Goal: Task Accomplishment & Management: Use online tool/utility

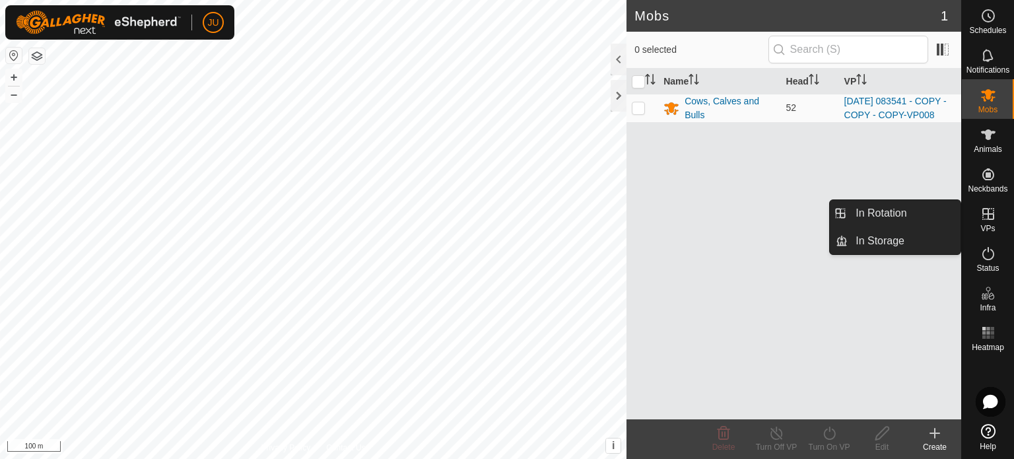
click at [993, 209] on icon at bounding box center [989, 214] width 12 height 12
click at [901, 213] on link "In Rotation" at bounding box center [904, 213] width 113 height 26
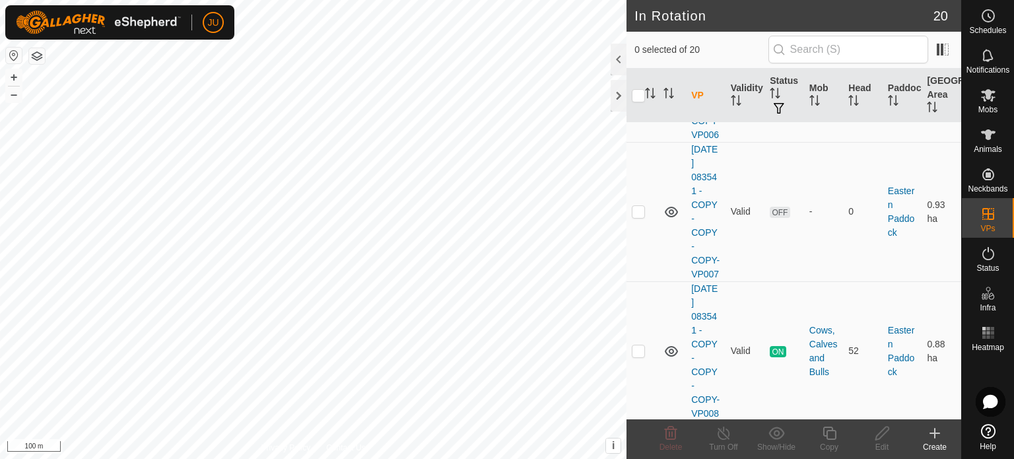
scroll to position [1887, 0]
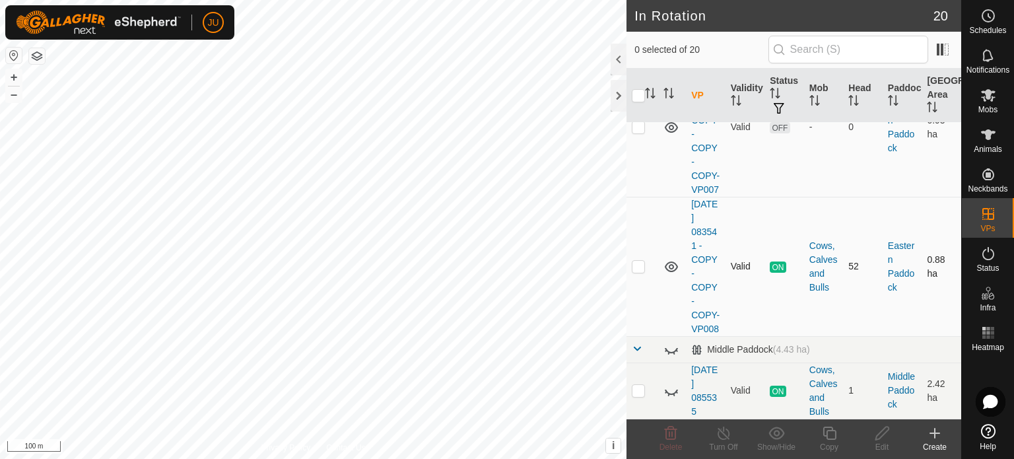
click at [634, 261] on p-checkbox at bounding box center [638, 266] width 13 height 11
checkbox input "true"
click at [829, 435] on icon at bounding box center [830, 433] width 17 height 16
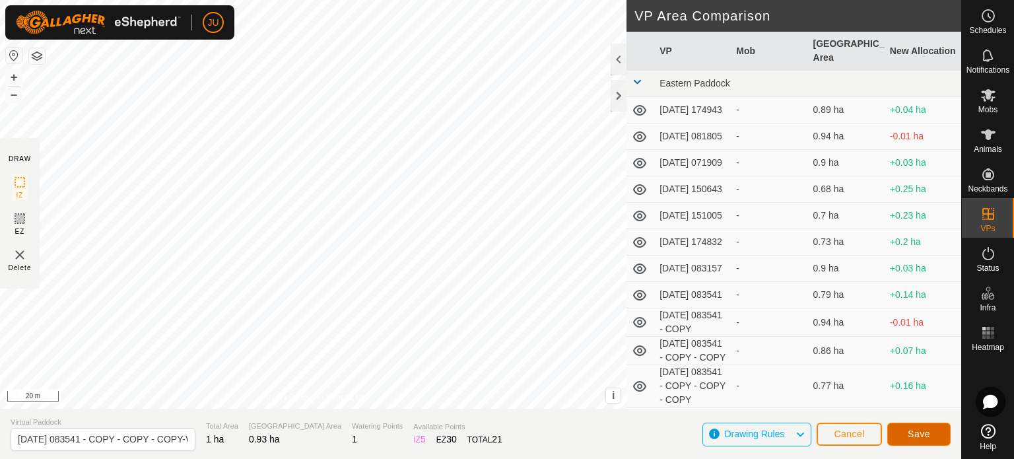
click at [913, 431] on span "Save" at bounding box center [919, 434] width 22 height 11
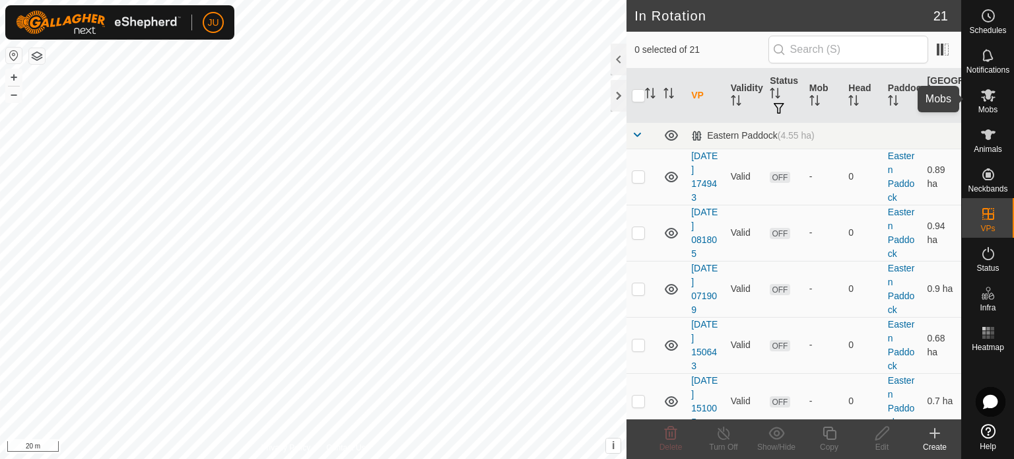
click at [990, 102] on icon at bounding box center [989, 95] width 16 height 16
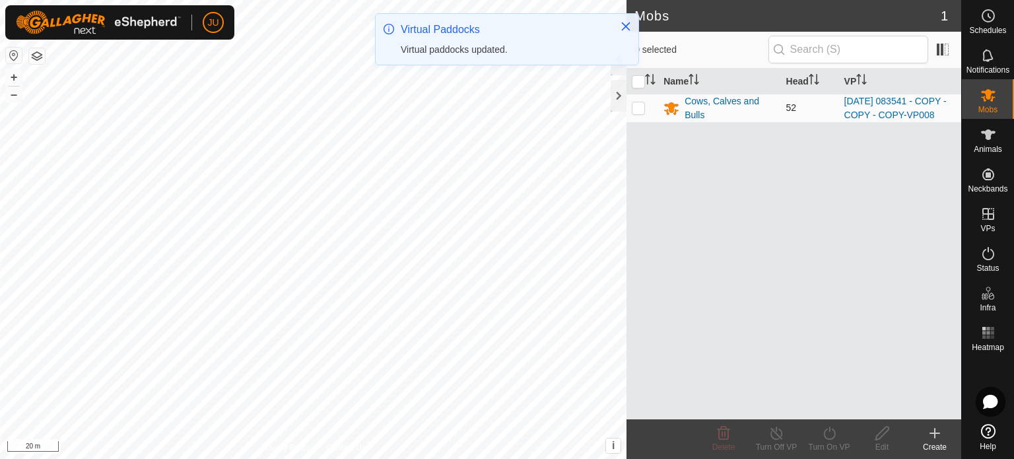
click at [638, 113] on p-checkbox at bounding box center [638, 107] width 13 height 11
checkbox input "true"
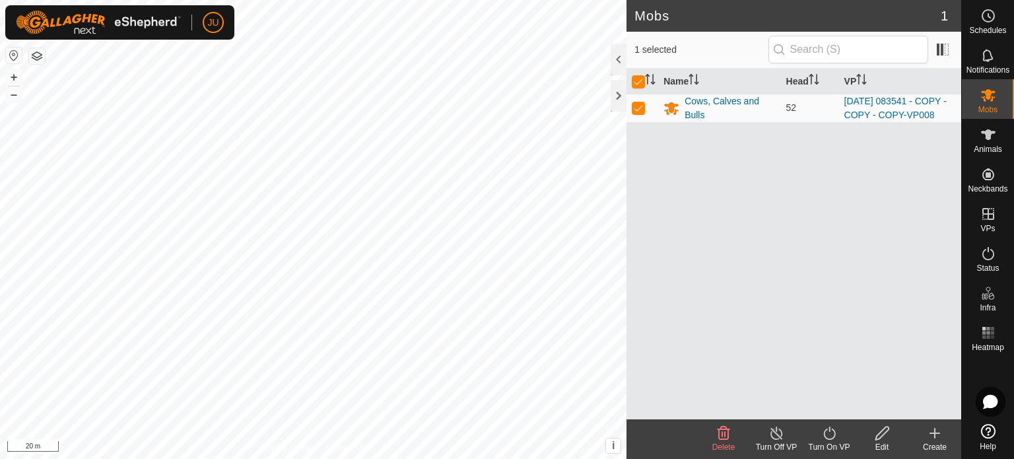
click at [835, 431] on icon at bounding box center [830, 433] width 17 height 16
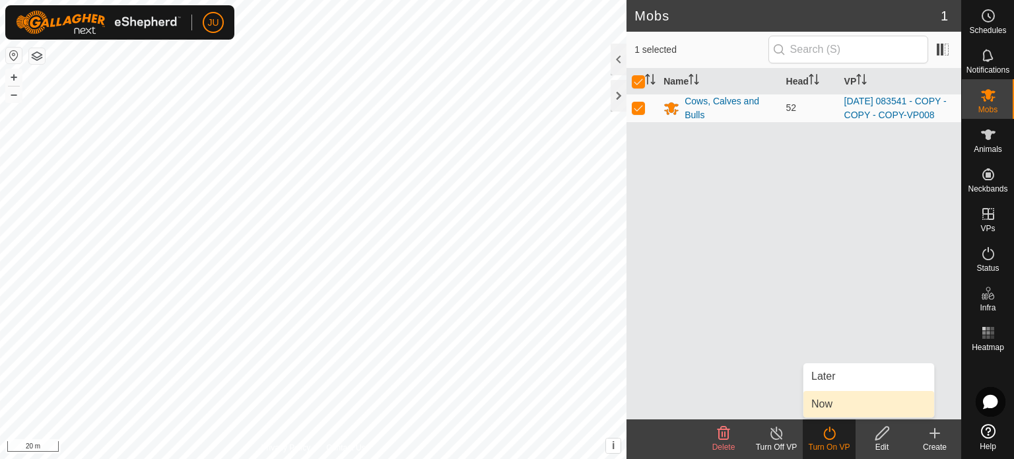
click at [843, 403] on link "Now" at bounding box center [869, 404] width 131 height 26
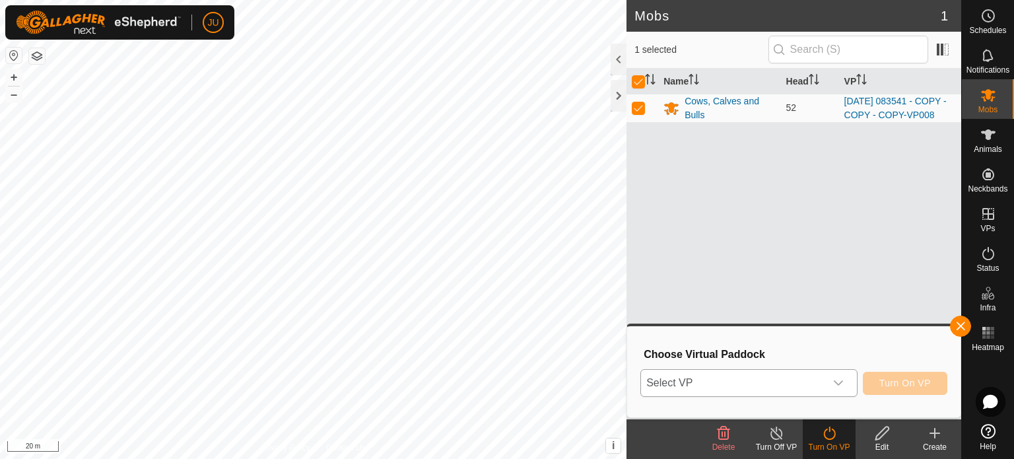
click at [841, 386] on icon "dropdown trigger" at bounding box center [838, 383] width 11 height 11
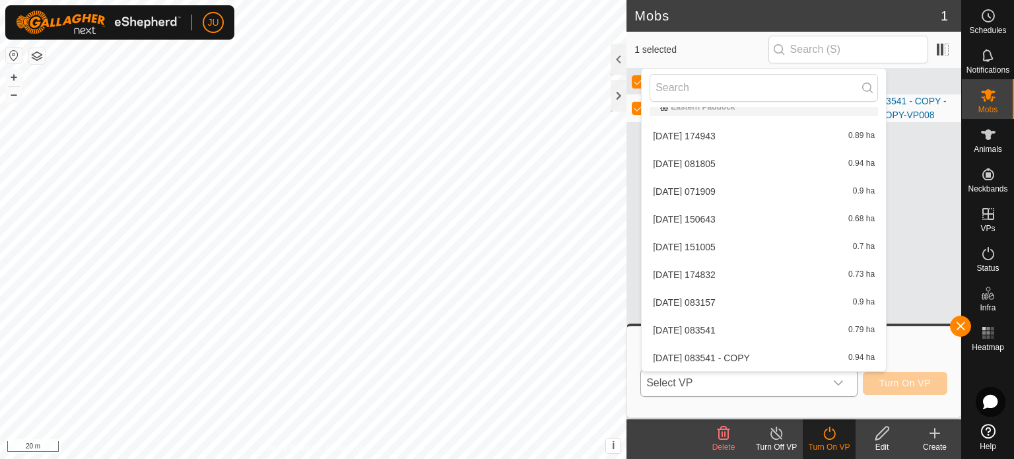
scroll to position [378, 0]
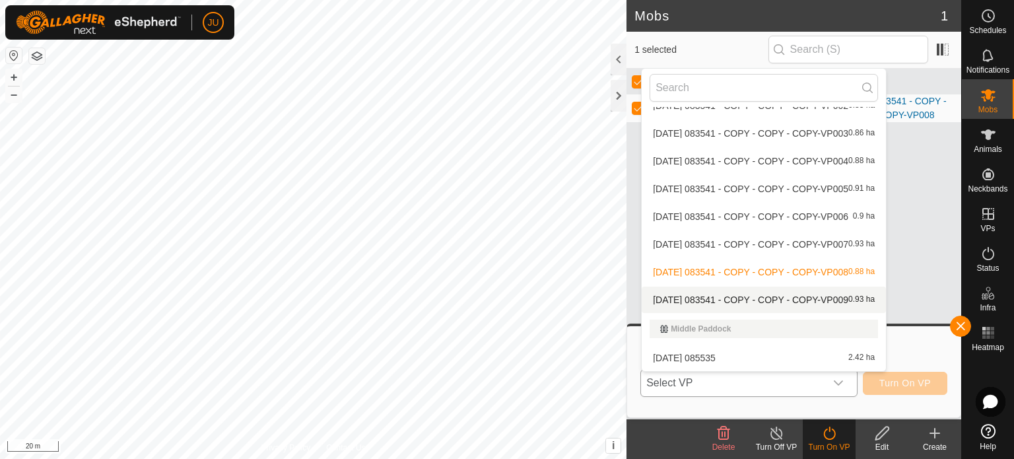
click at [787, 297] on span "[DATE] 083541 - COPY - COPY - COPY-VP009" at bounding box center [750, 299] width 195 height 9
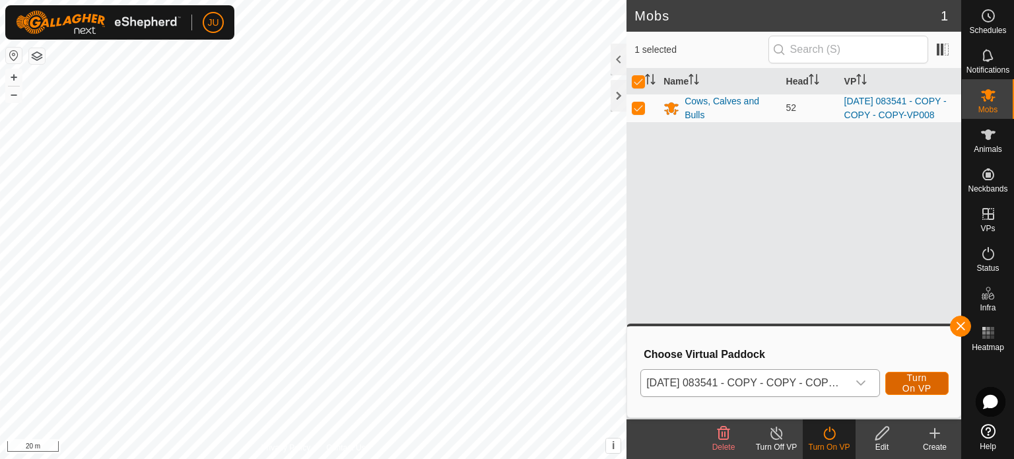
click at [926, 380] on span "Turn On VP" at bounding box center [917, 382] width 30 height 21
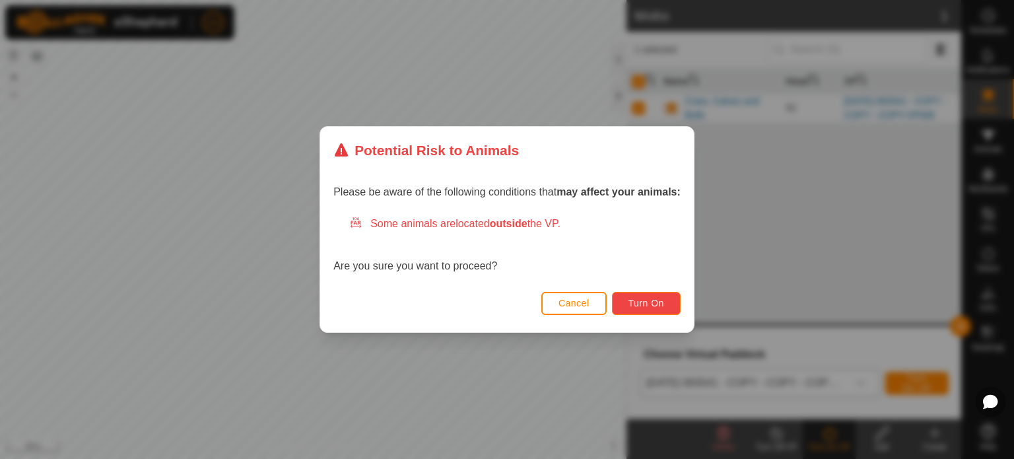
click at [647, 298] on span "Turn On" at bounding box center [647, 303] width 36 height 11
